Goal: Contribute content: Add original content to the website for others to see

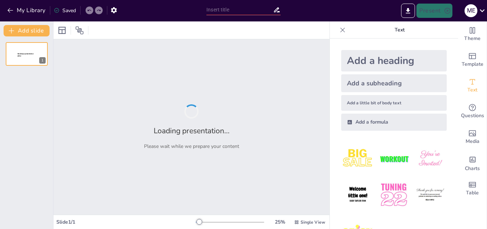
type input "MAGNOLIOPHYTAS"
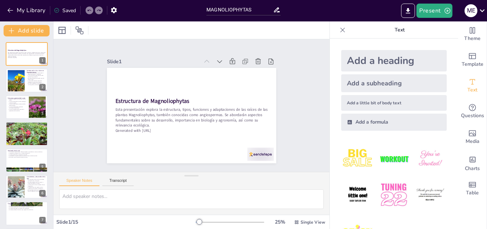
click at [110, 181] on button "Transcript" at bounding box center [118, 182] width 32 height 8
click at [83, 177] on div "Speaker Notes Transcript" at bounding box center [192, 180] width 276 height 17
click at [82, 181] on button "Speaker Notes" at bounding box center [79, 182] width 40 height 8
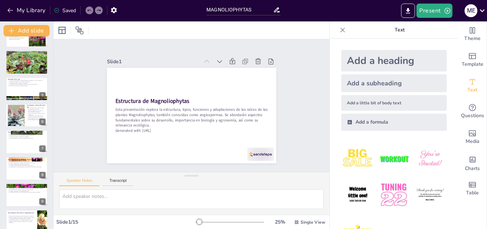
scroll to position [214, 0]
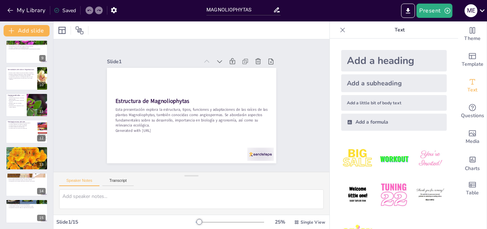
click at [438, 10] on button "Present" at bounding box center [435, 11] width 36 height 14
click at [486, 10] on div at bounding box center [243, 114] width 487 height 229
click at [484, 10] on icon at bounding box center [482, 10] width 5 height 3
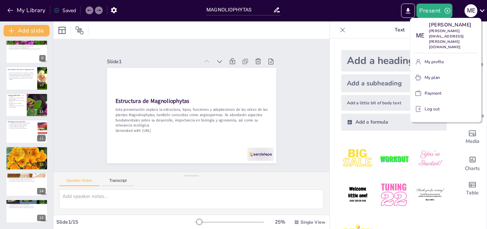
click at [384, 31] on div at bounding box center [243, 114] width 487 height 229
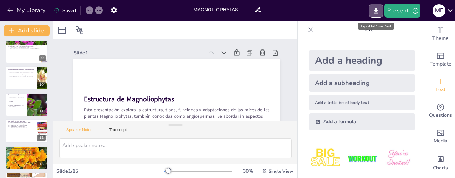
click at [373, 13] on button "Export to PowerPoint" at bounding box center [376, 11] width 14 height 14
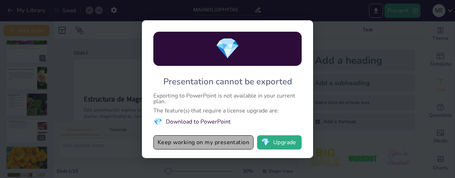
click at [210, 147] on button "Keep working on my presentation" at bounding box center [203, 143] width 100 height 14
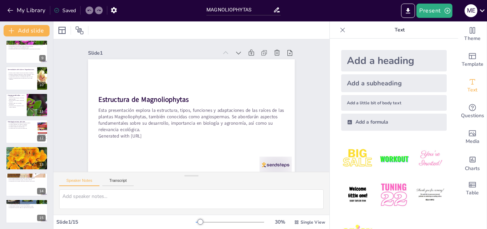
click at [20, 80] on div "El tallo cumple múltiples funciones esenciales en la planta. El tallo se origin…" at bounding box center [21, 76] width 27 height 10
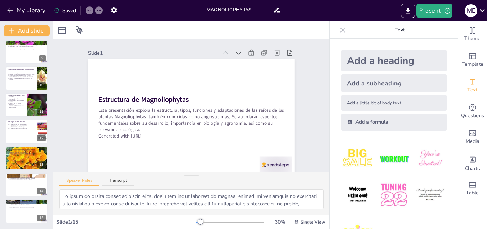
scroll to position [160, 0]
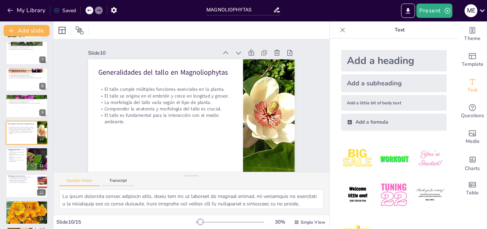
click at [20, 111] on div at bounding box center [27, 106] width 42 height 24
type textarea "El conocimiento sobre la anatomía y funciones de las raíces es crucial para el …"
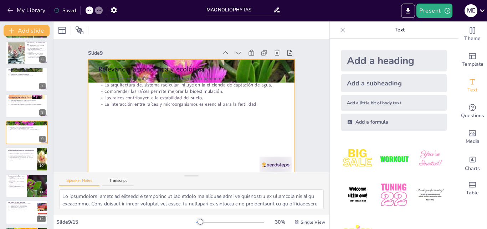
click at [23, 135] on div at bounding box center [27, 133] width 42 height 24
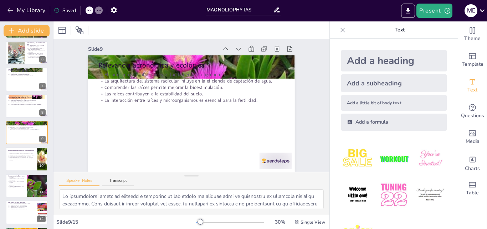
click at [432, 16] on button "Present" at bounding box center [435, 11] width 36 height 14
click at [435, 22] on li "Preview presentation" at bounding box center [445, 26] width 56 height 11
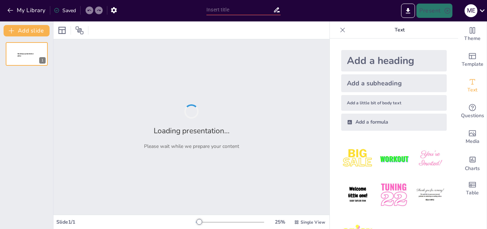
type input "MAGNOLIOPHYTAS"
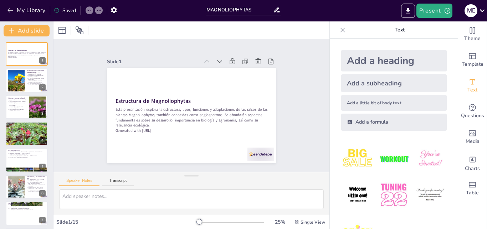
click at [15, 76] on div at bounding box center [16, 80] width 38 height 21
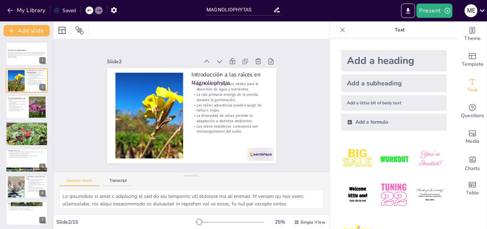
click at [26, 99] on p "La raíz se organiza en diferentes zonas y tejidos." at bounding box center [17, 99] width 19 height 2
type textarea "Lo ipsumdolorsi am conse ad el sedd ei temporincid utla et doloremagnaal. Enim …"
